Goal: Information Seeking & Learning: Learn about a topic

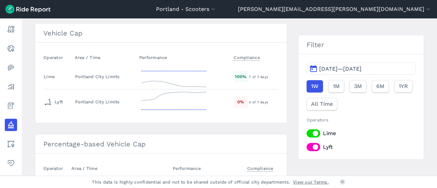
scroll to position [1102, 0]
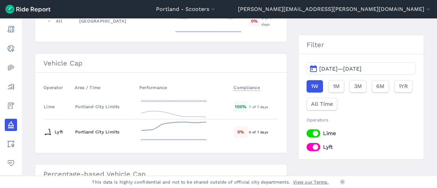
click at [114, 120] on td "Portland City Limits" at bounding box center [104, 132] width 65 height 25
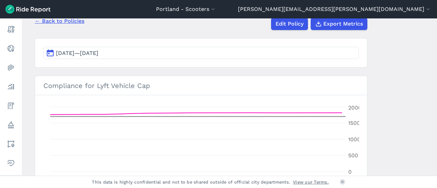
scroll to position [68, 0]
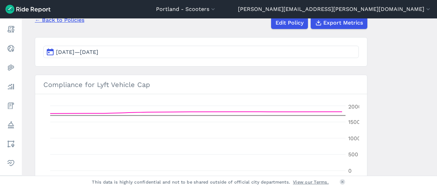
click at [115, 56] on button "[DATE]—[DATE]" at bounding box center [201, 52] width 316 height 12
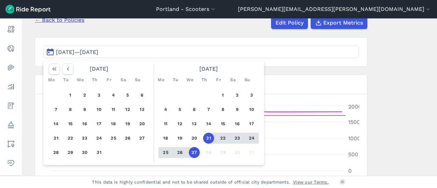
click at [227, 93] on div "1 2 3 4 5 6 7 8 9 10 11 12 13 14 15 16 17 18 19 20 21 22 23 24 25 26 27 28 29 3…" at bounding box center [209, 123] width 106 height 77
click at [224, 94] on button "1" at bounding box center [223, 95] width 11 height 11
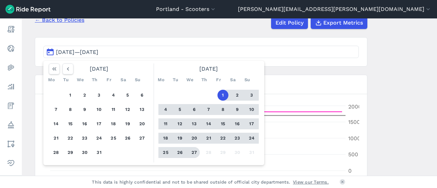
click at [194, 153] on button "27" at bounding box center [194, 152] width 11 height 11
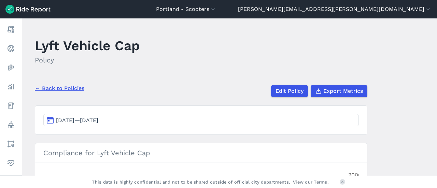
click at [67, 90] on link "← Back to Policies" at bounding box center [60, 88] width 50 height 8
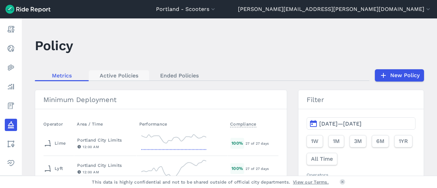
click at [128, 78] on link "Active Policies" at bounding box center [119, 75] width 60 height 10
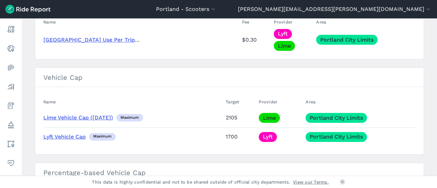
scroll to position [1280, 0]
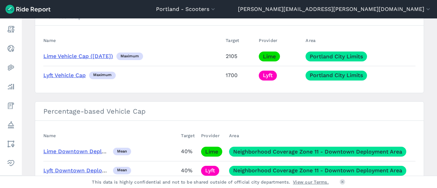
click at [68, 73] on link "Lyft Vehicle Cap" at bounding box center [64, 75] width 42 height 6
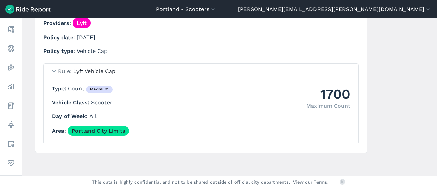
scroll to position [250, 0]
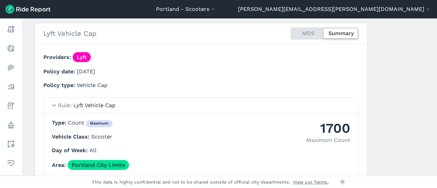
click at [56, 104] on summary "Rule Lyft Vehicle Cap" at bounding box center [201, 105] width 315 height 15
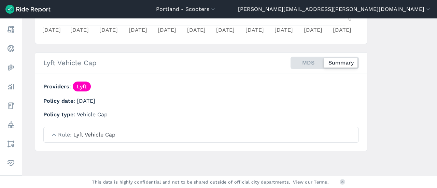
scroll to position [219, 0]
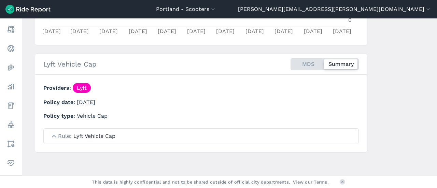
click at [51, 135] on summary "Rule Lyft Vehicle Cap" at bounding box center [201, 136] width 315 height 15
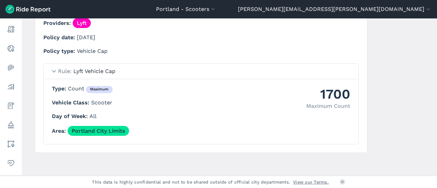
scroll to position [250, 0]
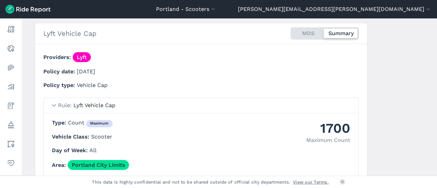
click at [319, 32] on div "MDS Summary" at bounding box center [325, 33] width 68 height 12
click at [291, 32] on input "MDS Summary" at bounding box center [291, 29] width 0 height 4
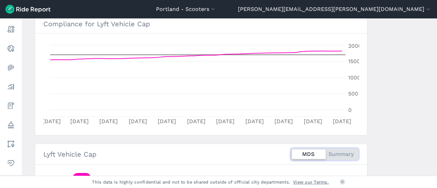
scroll to position [137, 0]
